Goal: Navigation & Orientation: Find specific page/section

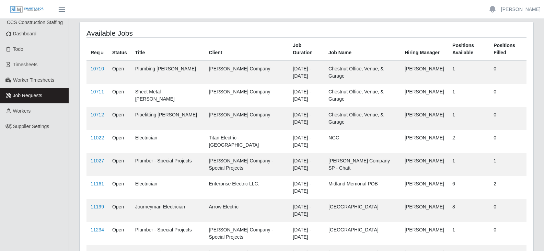
click at [220, 57] on th "Client" at bounding box center [247, 49] width 84 height 23
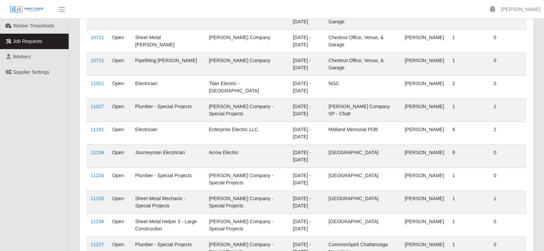
scroll to position [101, 0]
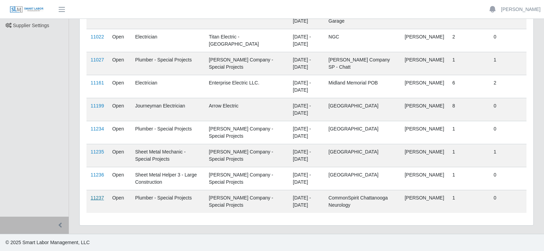
click at [97, 196] on link "11237" at bounding box center [97, 197] width 13 height 5
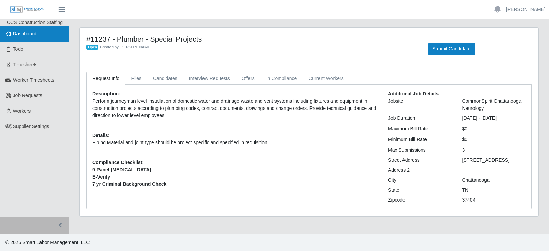
click at [28, 35] on span "Dashboard" at bounding box center [25, 33] width 24 height 5
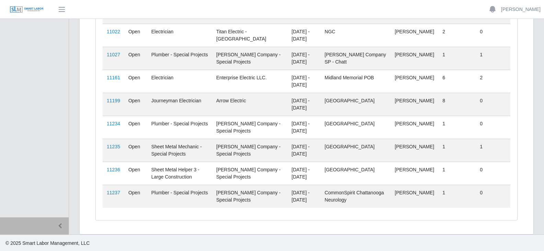
scroll to position [195, 0]
click at [115, 145] on link "11235" at bounding box center [113, 145] width 13 height 5
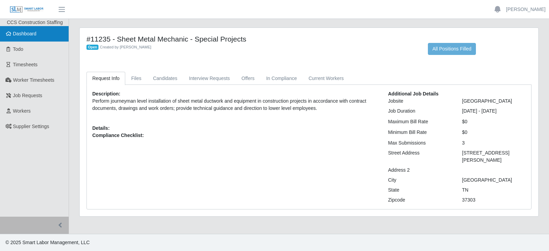
click at [20, 36] on span "Dashboard" at bounding box center [25, 33] width 24 height 5
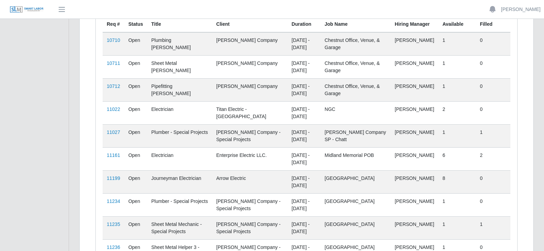
scroll to position [103, 0]
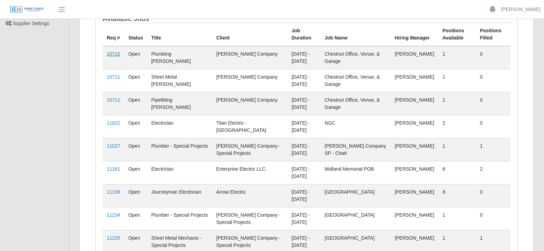
click at [114, 55] on link "10710" at bounding box center [113, 53] width 13 height 5
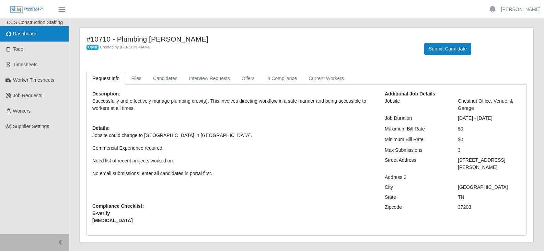
click at [25, 32] on span "Dashboard" at bounding box center [25, 33] width 24 height 5
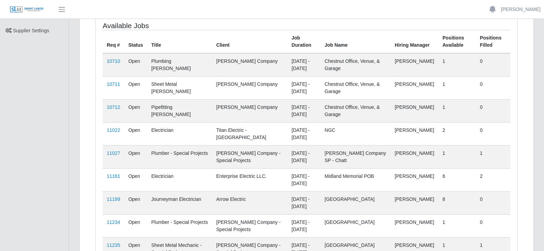
scroll to position [103, 0]
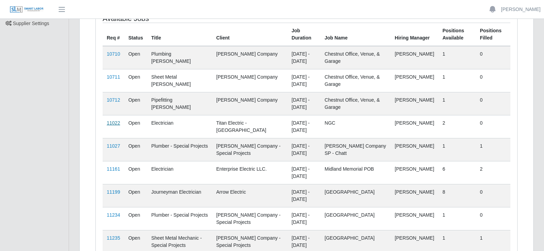
click at [113, 123] on link "11022" at bounding box center [113, 122] width 13 height 5
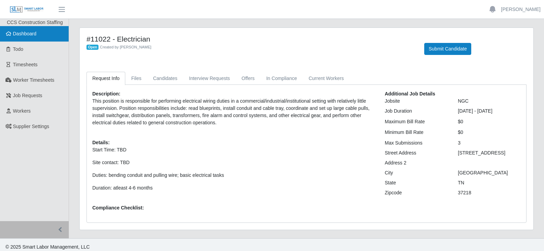
click at [24, 40] on link "Dashboard" at bounding box center [34, 33] width 69 height 15
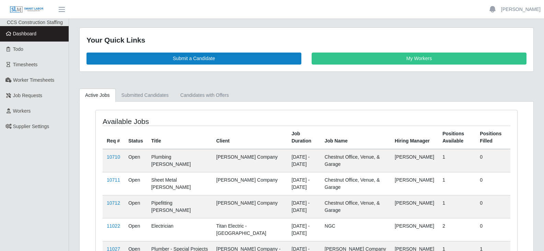
scroll to position [172, 0]
